Goal: Check status: Check status

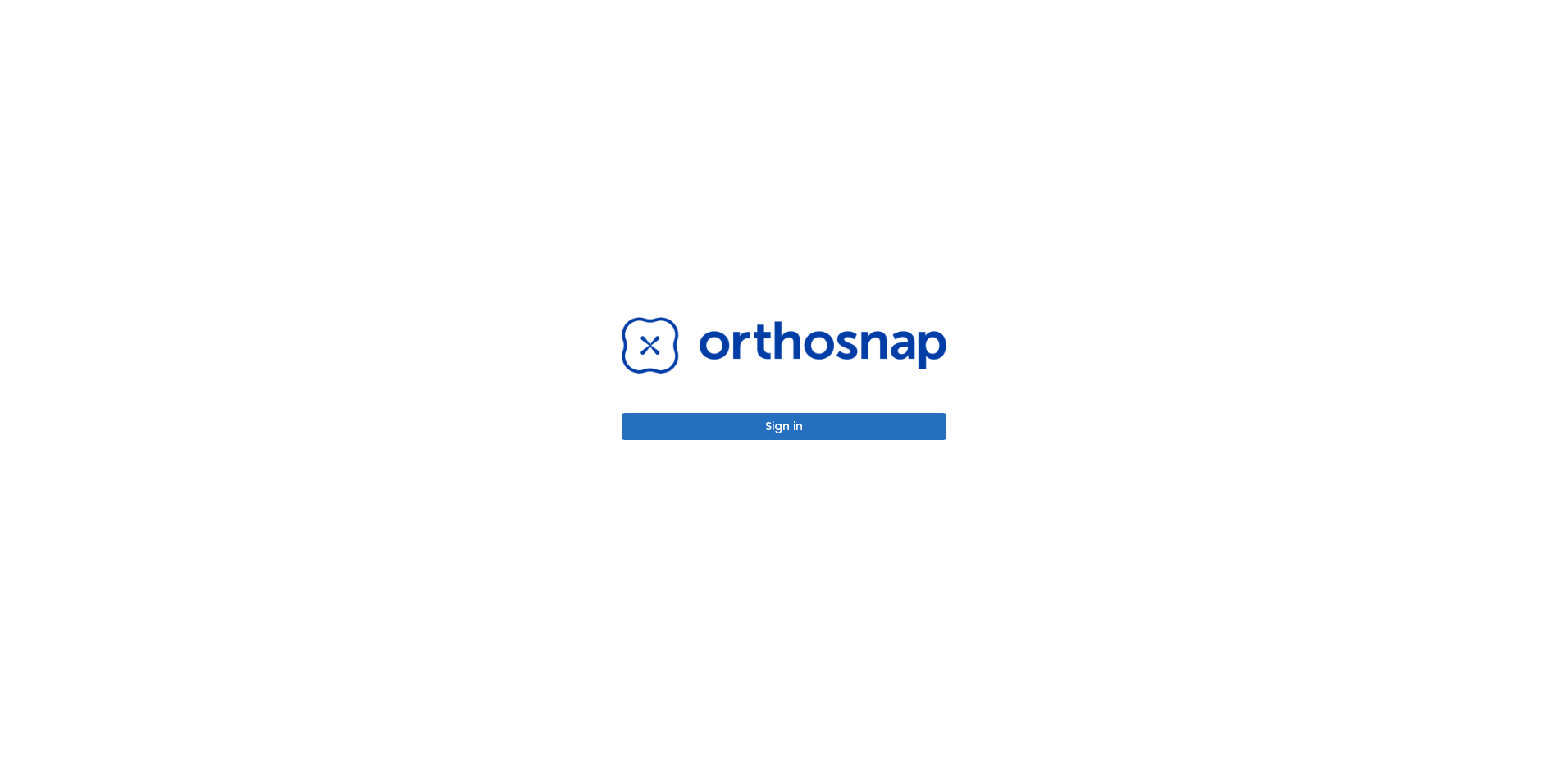
click at [802, 429] on button "Sign in" at bounding box center [784, 426] width 324 height 27
click at [818, 421] on button "Sign in" at bounding box center [784, 426] width 324 height 27
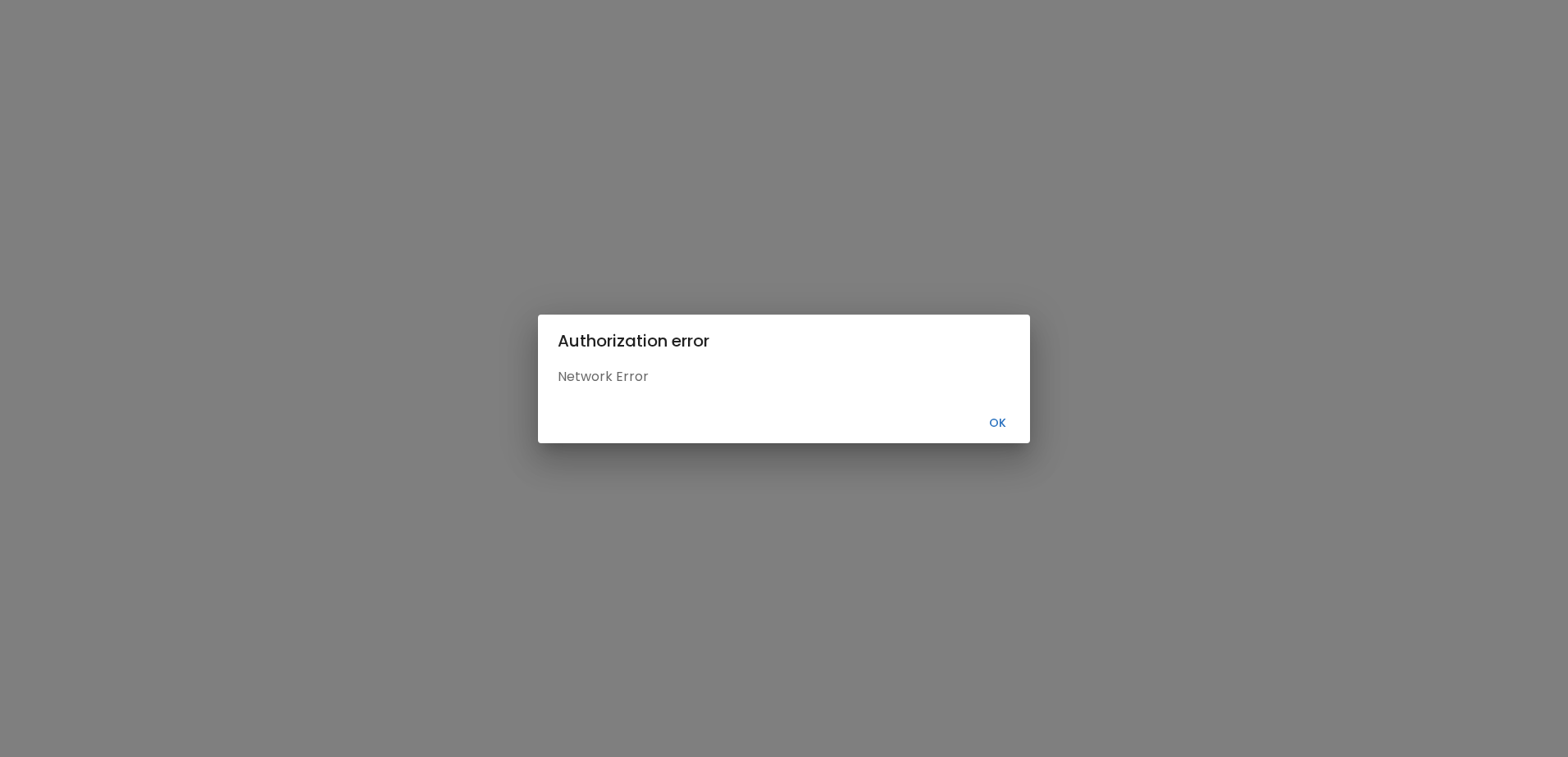
click at [1004, 421] on button "Ok" at bounding box center [997, 423] width 53 height 27
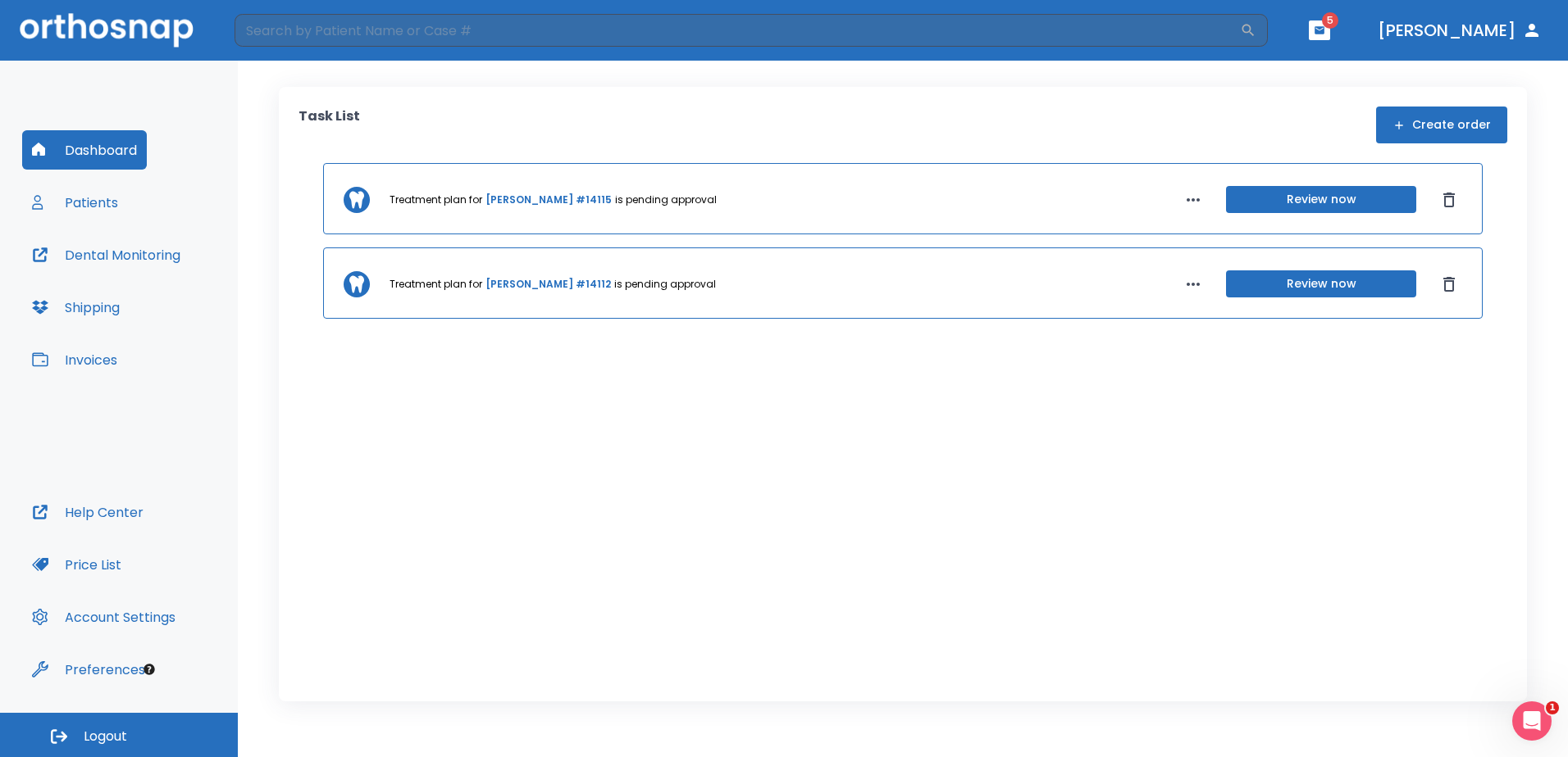
click at [1290, 199] on button "Review now" at bounding box center [1321, 200] width 191 height 27
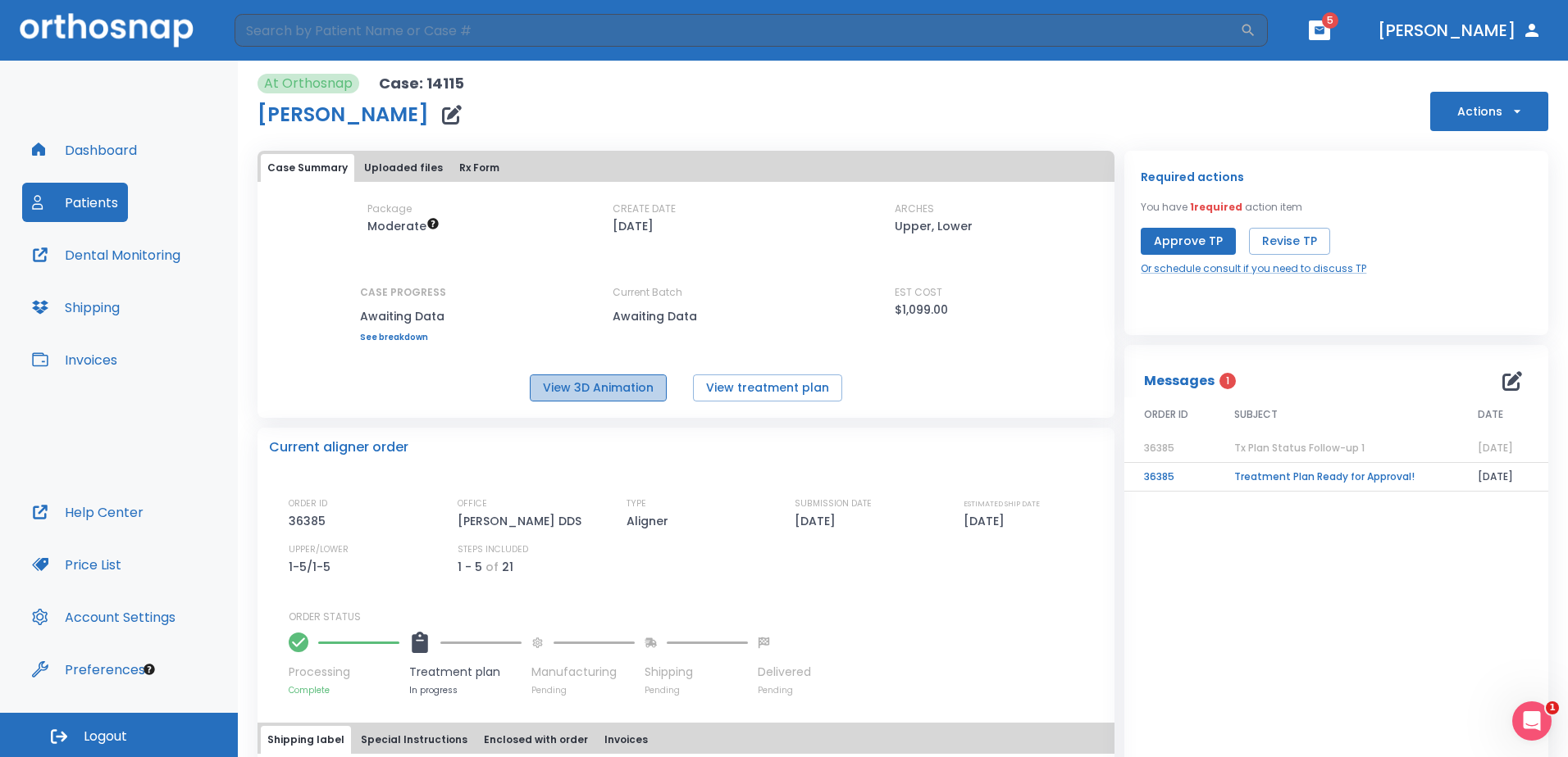
click at [625, 389] on button "View 3D Animation" at bounding box center [598, 388] width 137 height 27
